Goal: Task Accomplishment & Management: Use online tool/utility

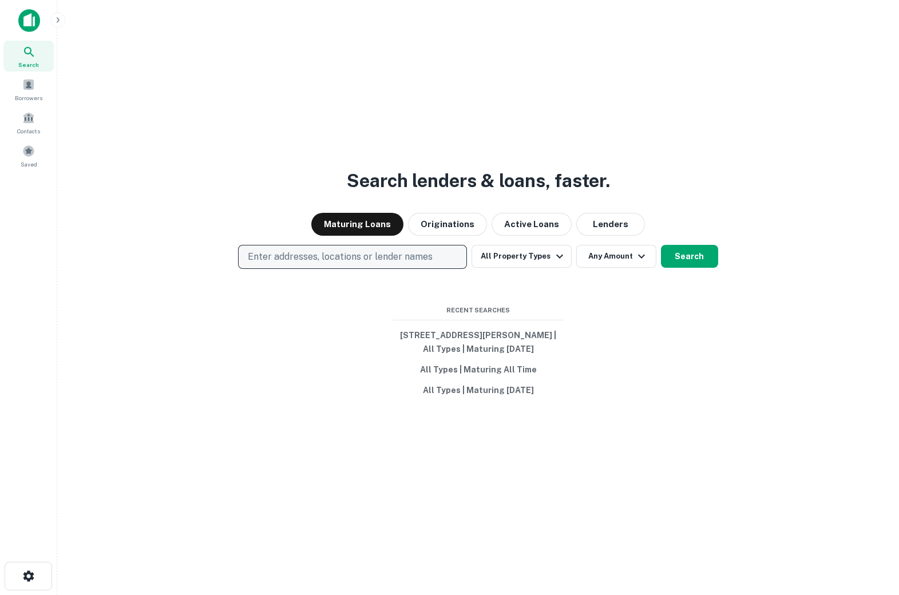
click at [366, 255] on p "Enter addresses, locations or lender names" at bounding box center [340, 257] width 185 height 14
type input "*********"
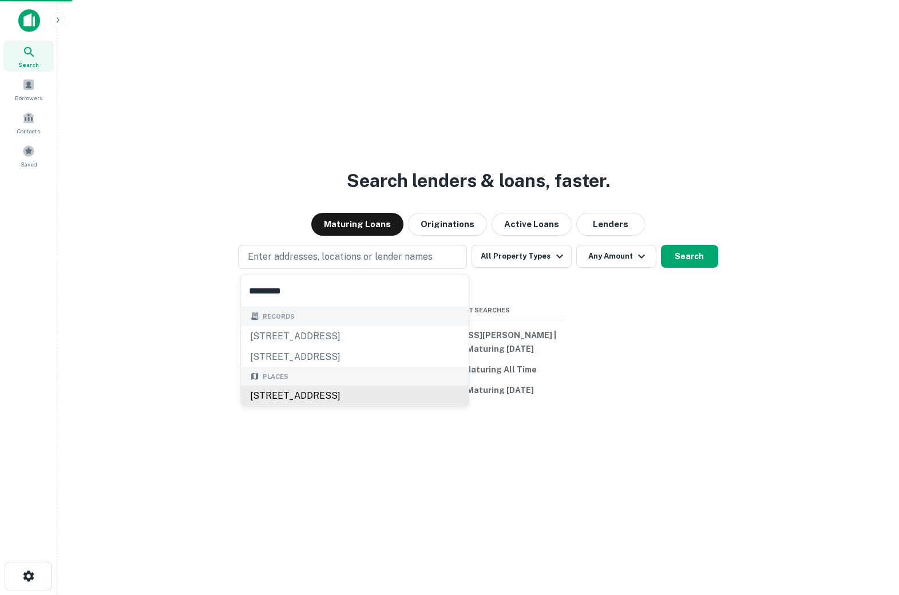
drag, startPoint x: 280, startPoint y: 332, endPoint x: 433, endPoint y: 398, distance: 166.1
click at [283, 332] on div "[STREET_ADDRESS]" at bounding box center [355, 336] width 228 height 21
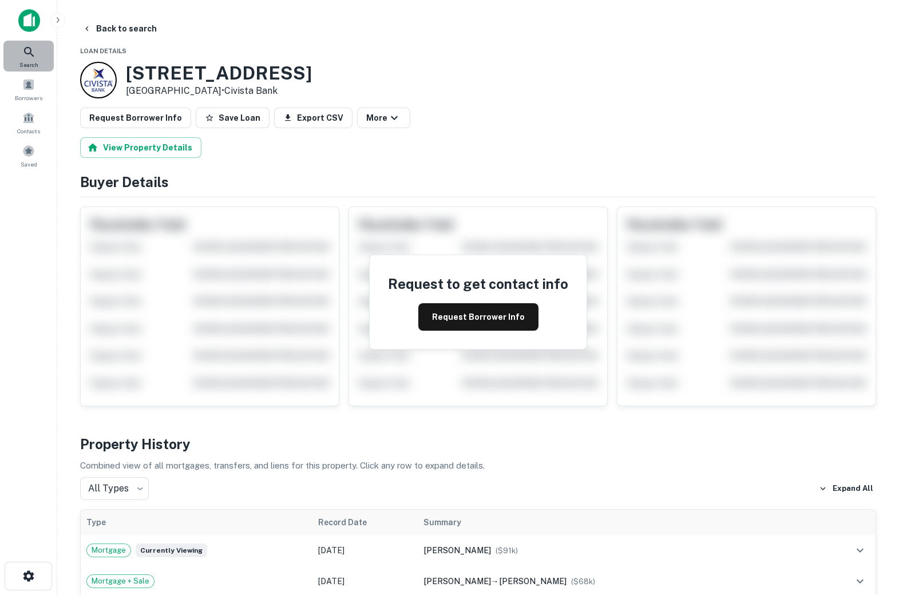
click at [30, 51] on icon at bounding box center [29, 52] width 14 height 14
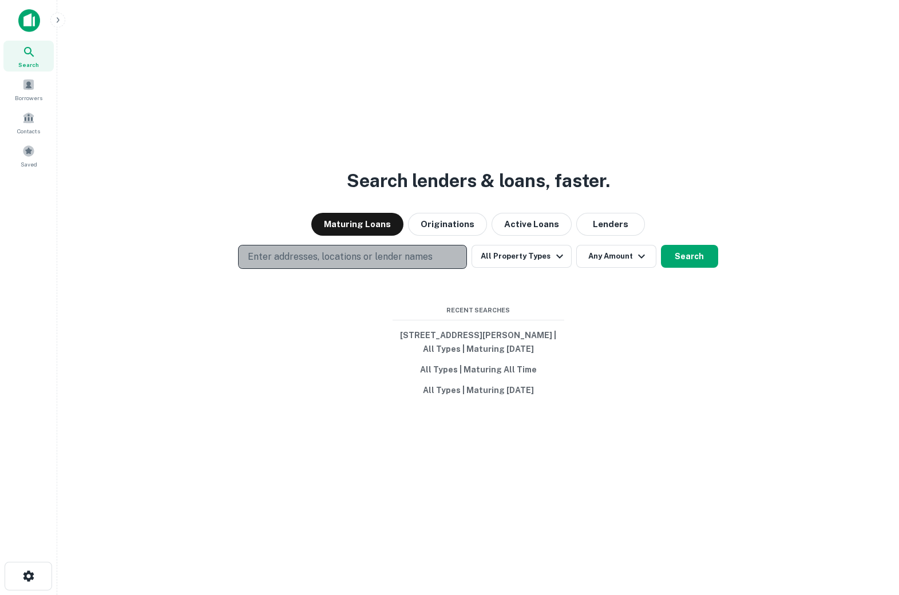
click at [322, 252] on p "Enter addresses, locations or lender names" at bounding box center [340, 257] width 185 height 14
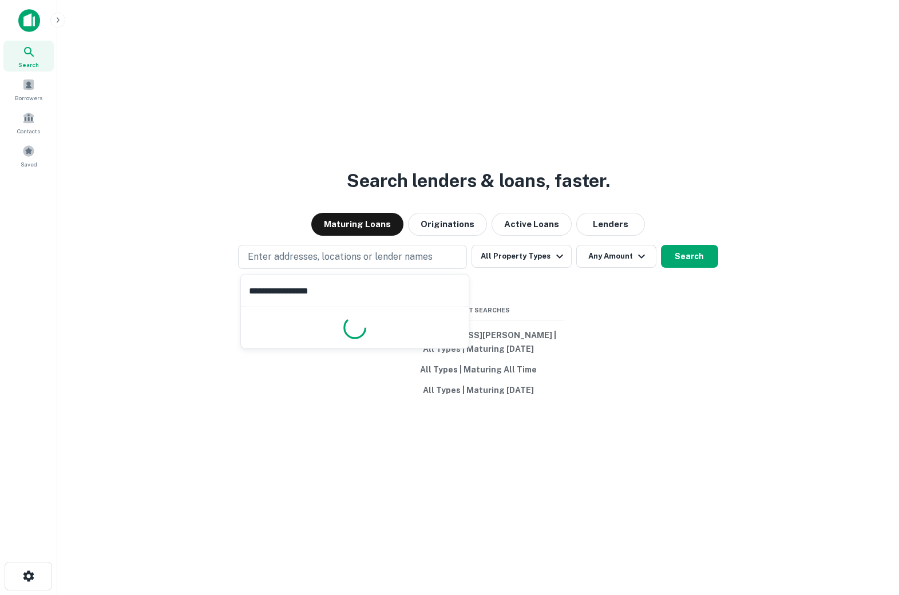
type input "**********"
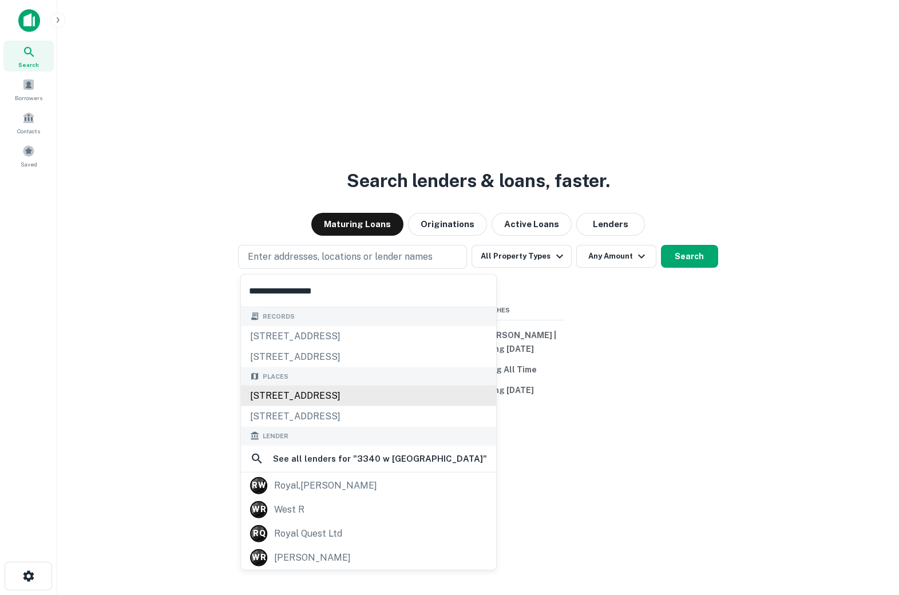
click at [379, 396] on div "[STREET_ADDRESS]" at bounding box center [368, 396] width 255 height 21
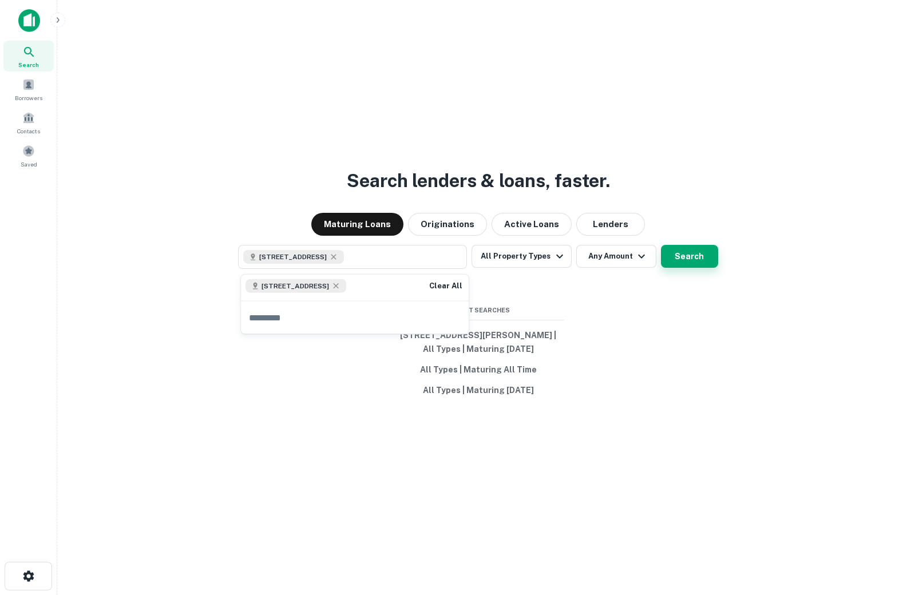
click at [679, 252] on button "Search" at bounding box center [689, 256] width 57 height 23
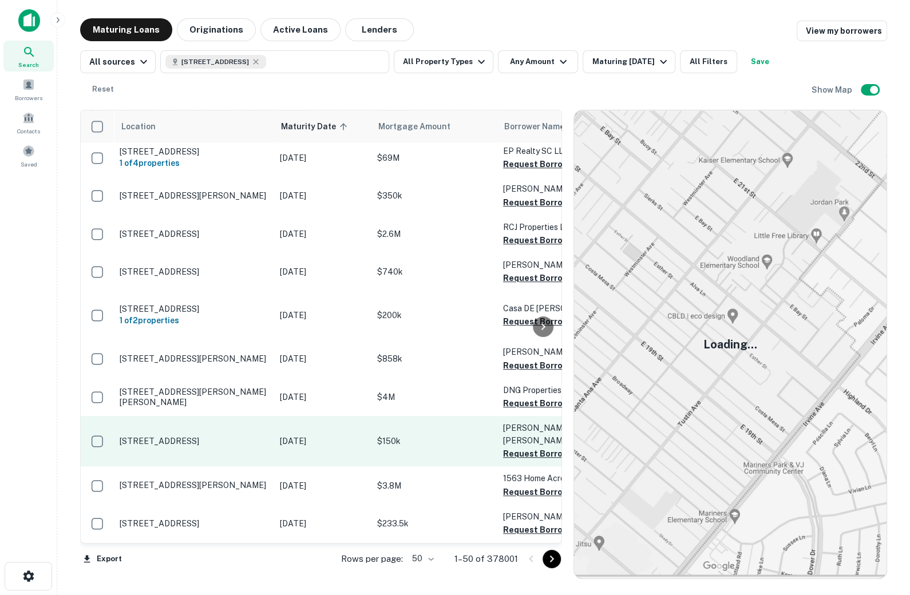
scroll to position [254, 0]
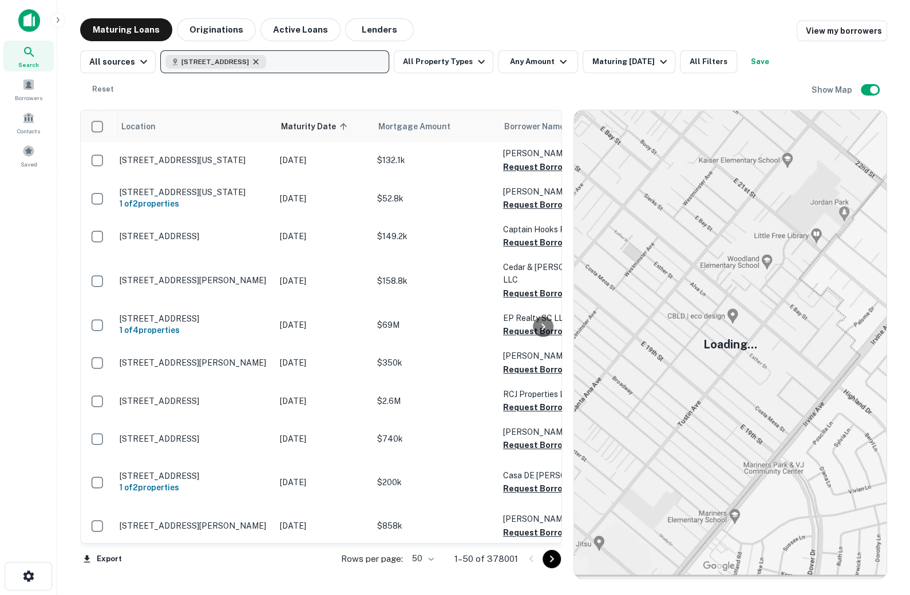
click at [260, 58] on icon "button" at bounding box center [255, 61] width 9 height 9
click at [204, 61] on p "Enter addresses, locations or lender names" at bounding box center [262, 62] width 185 height 14
click at [160, 50] on button "Enter addresses, locations or lender names" at bounding box center [274, 61] width 229 height 23
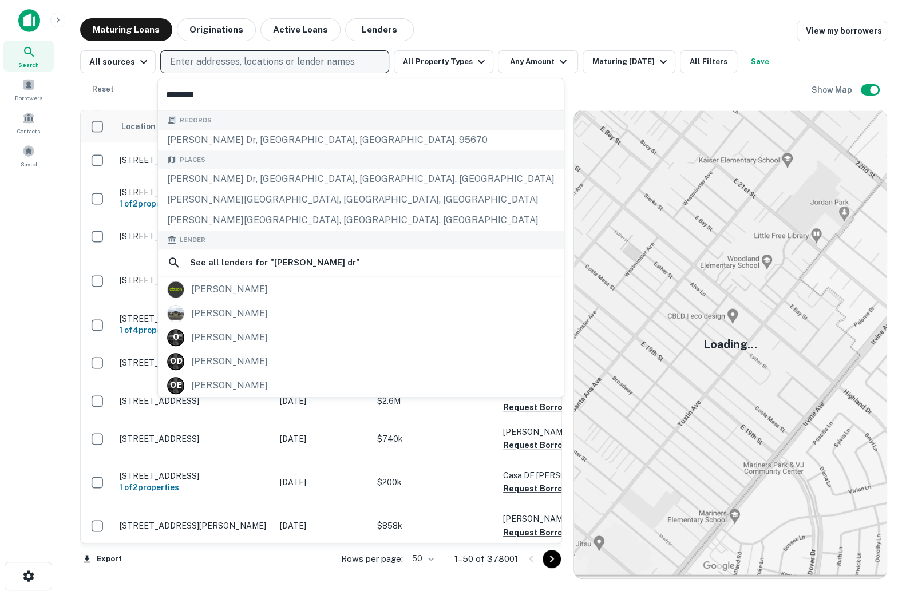
type input "********"
click at [204, 55] on p "Enter addresses, locations or lender names" at bounding box center [262, 62] width 185 height 14
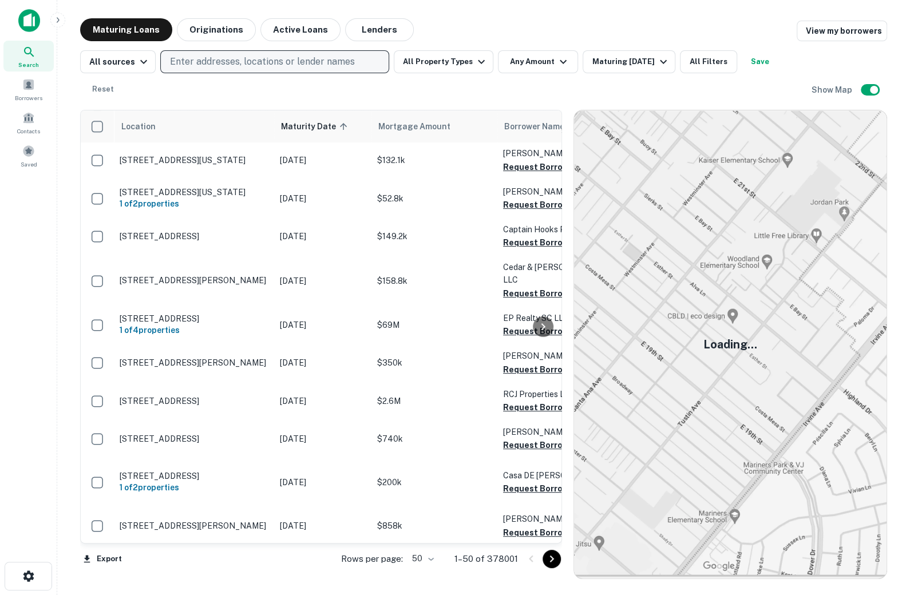
click at [239, 64] on p "Enter addresses, locations or lender names" at bounding box center [262, 62] width 185 height 14
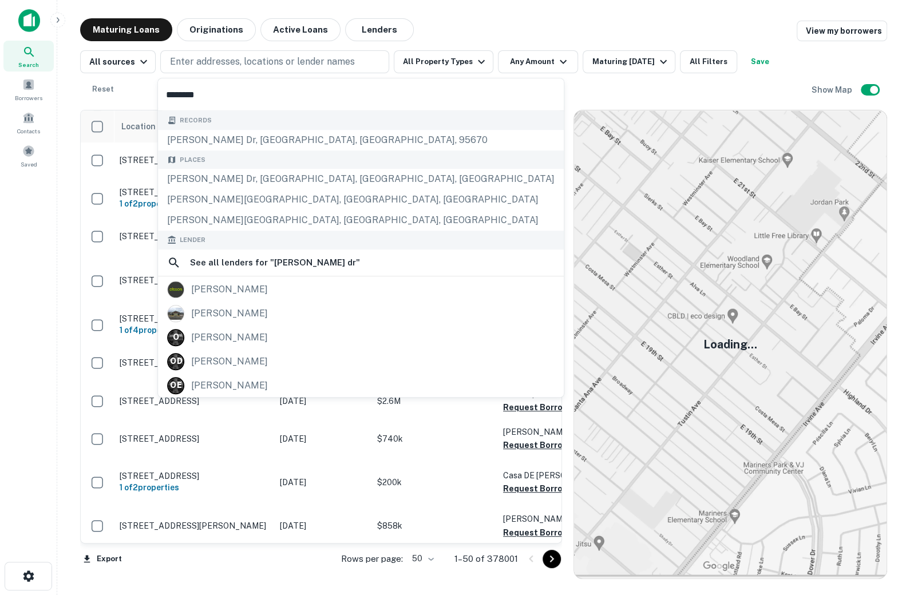
click at [20, 53] on div "Search" at bounding box center [28, 56] width 50 height 31
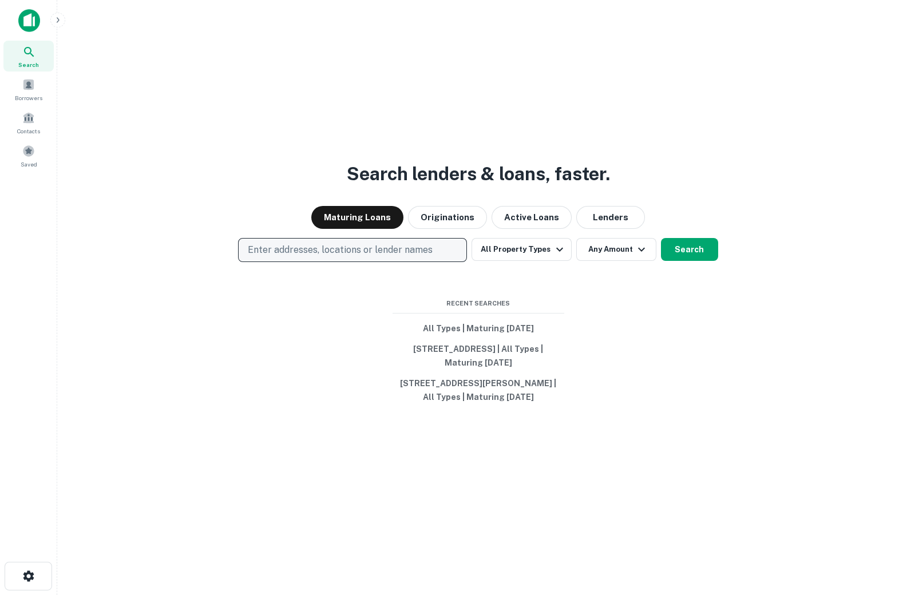
click at [278, 250] on p "Enter addresses, locations or lender names" at bounding box center [340, 250] width 185 height 14
type input "**********"
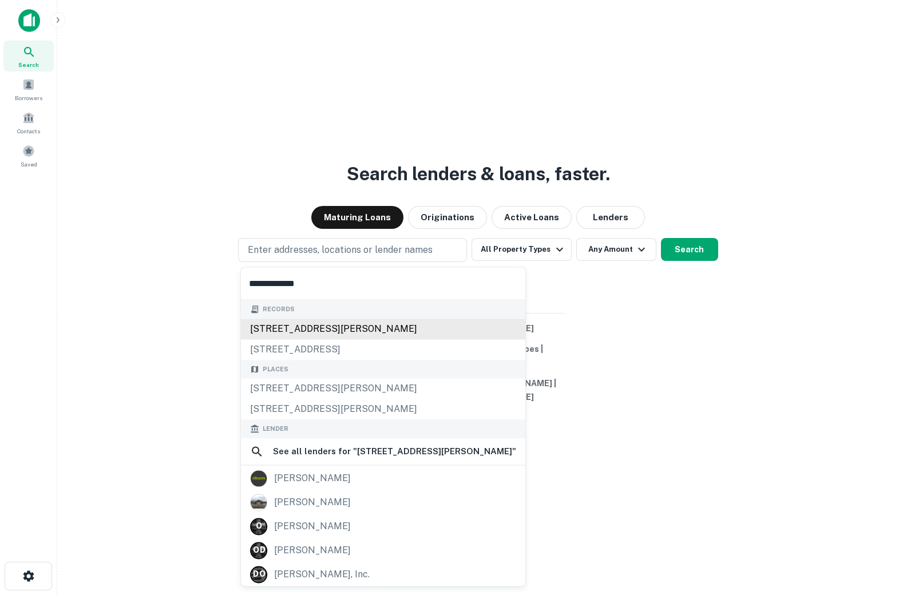
click at [281, 326] on div "4849 olson dr, dallas, tx, 75227" at bounding box center [383, 329] width 284 height 21
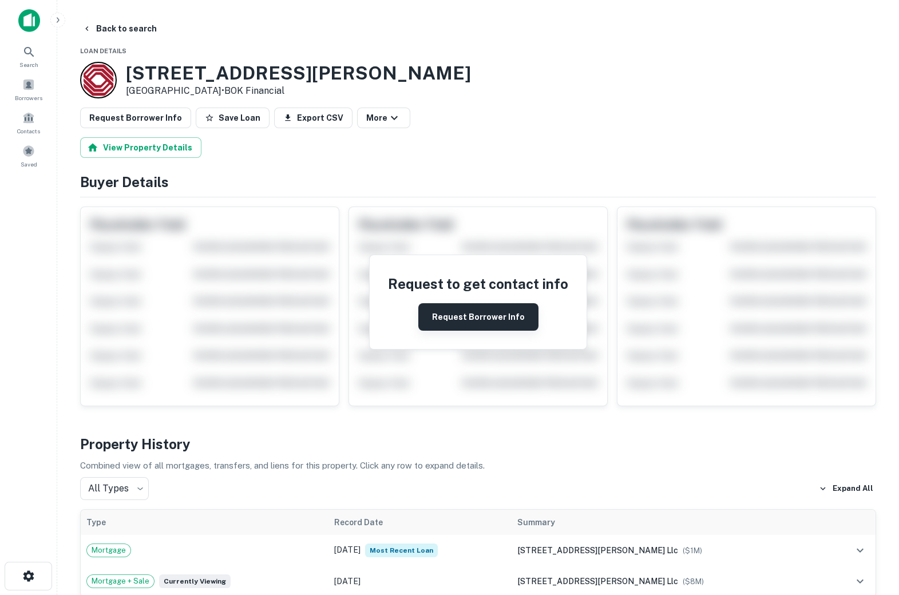
click at [476, 314] on button "Request Borrower Info" at bounding box center [478, 316] width 120 height 27
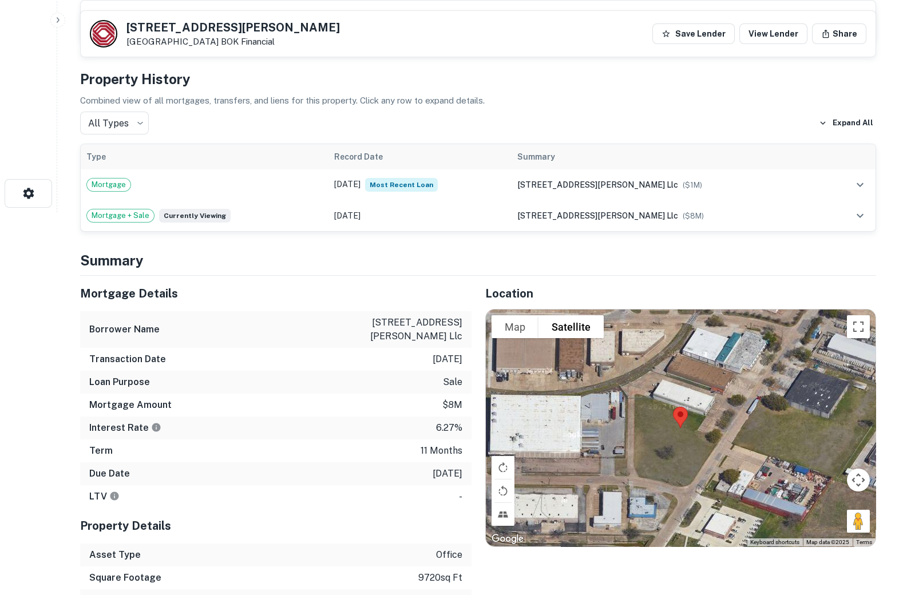
scroll to position [382, 0]
